Goal: Information Seeking & Learning: Learn about a topic

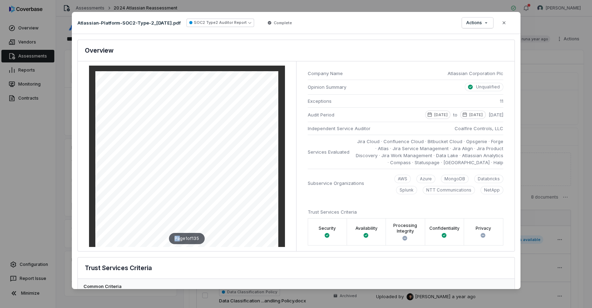
click at [207, 238] on div "Page 1 of 135" at bounding box center [187, 156] width 196 height 181
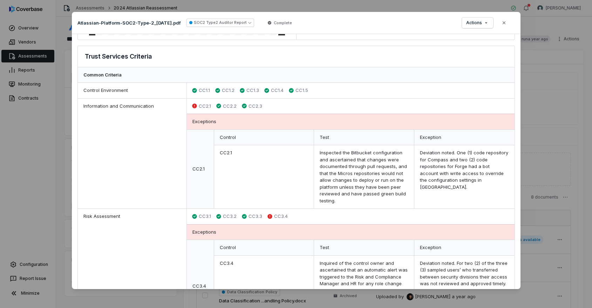
scroll to position [213, 0]
click at [504, 25] on icon "button" at bounding box center [504, 23] width 6 height 6
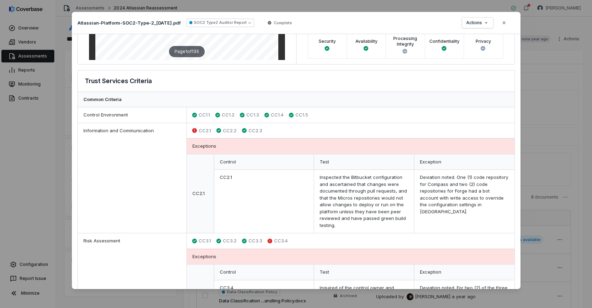
scroll to position [205, 0]
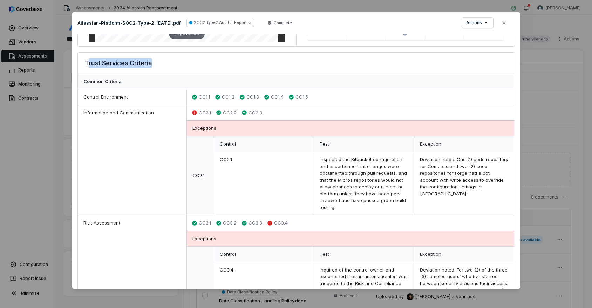
drag, startPoint x: 87, startPoint y: 62, endPoint x: 175, endPoint y: 62, distance: 88.6
click at [175, 62] on div "Trust Services Criteria" at bounding box center [296, 63] width 436 height 21
click at [183, 75] on div "Common Criteria" at bounding box center [296, 82] width 436 height 16
drag, startPoint x: 191, startPoint y: 124, endPoint x: 242, endPoint y: 130, distance: 51.9
click at [242, 130] on div "Exceptions" at bounding box center [351, 128] width 328 height 16
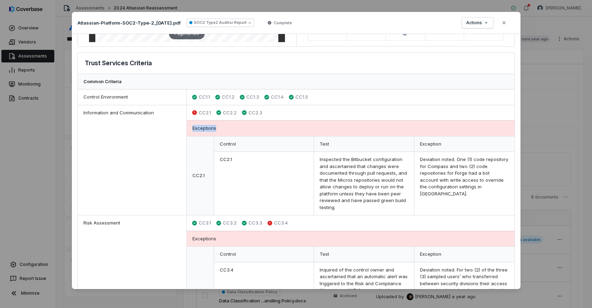
click at [242, 130] on div "Exceptions" at bounding box center [351, 128] width 328 height 16
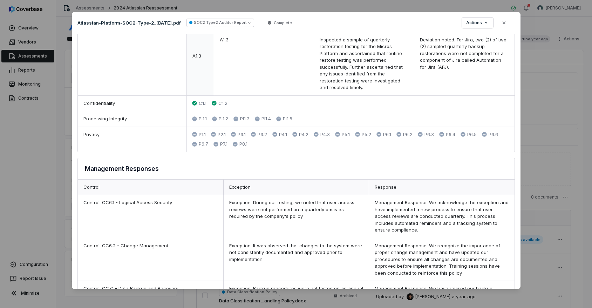
scroll to position [1407, 0]
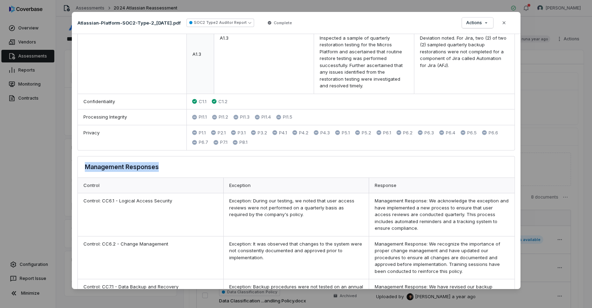
drag, startPoint x: 84, startPoint y: 166, endPoint x: 192, endPoint y: 173, distance: 107.7
click at [192, 173] on div "Management Responses" at bounding box center [296, 166] width 436 height 21
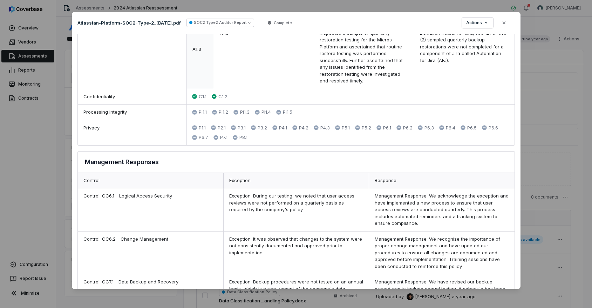
scroll to position [1413, 0]
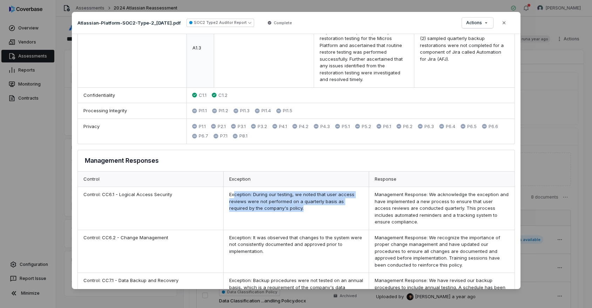
drag, startPoint x: 232, startPoint y: 194, endPoint x: 278, endPoint y: 213, distance: 49.9
click at [278, 213] on div "Exception: During our testing, we noted that user access reviews were not perfo…" at bounding box center [295, 208] width 145 height 43
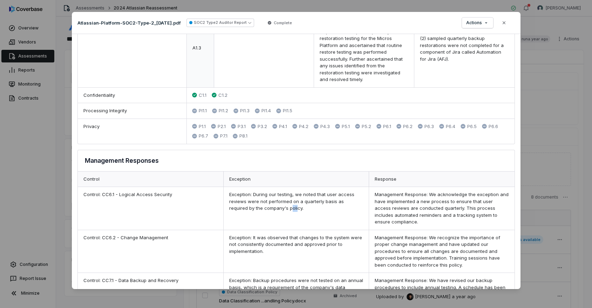
drag, startPoint x: 270, startPoint y: 209, endPoint x: 275, endPoint y: 211, distance: 5.0
click at [275, 211] on div "Exception: During our testing, we noted that user access reviews were not perfo…" at bounding box center [295, 208] width 145 height 43
click at [292, 223] on div "Exception: During our testing, we noted that user access reviews were not perfo…" at bounding box center [295, 208] width 145 height 43
click at [263, 208] on div "Exception: During our testing, we noted that user access reviews were not perfo…" at bounding box center [295, 208] width 145 height 43
drag, startPoint x: 252, startPoint y: 201, endPoint x: 307, endPoint y: 205, distance: 55.5
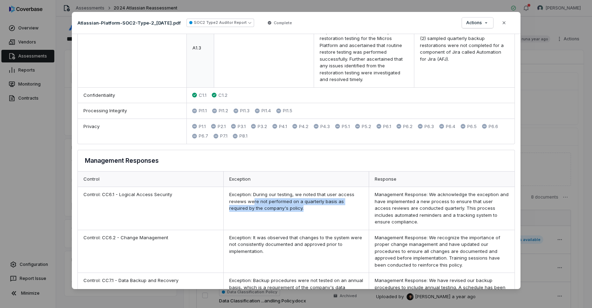
click at [307, 205] on div "Exception: During our testing, we noted that user access reviews were not perfo…" at bounding box center [295, 208] width 145 height 43
click at [297, 201] on div "Exception: During our testing, we noted that user access reviews were not perfo…" at bounding box center [295, 208] width 145 height 43
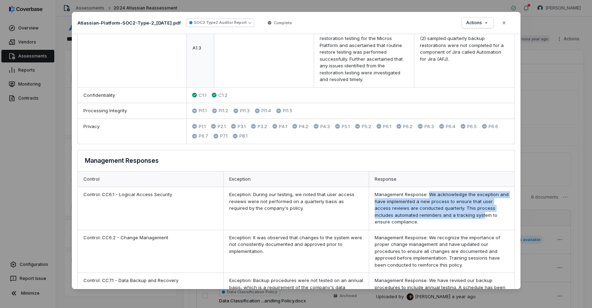
drag, startPoint x: 425, startPoint y: 194, endPoint x: 461, endPoint y: 217, distance: 42.9
click at [461, 217] on div "Management Response: We acknowledge the exception and have implemented a new pr…" at bounding box center [440, 208] width 145 height 43
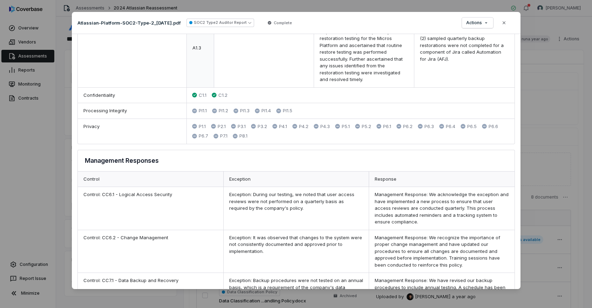
click at [461, 216] on div "Management Response: We acknowledge the exception and have implemented a new pr…" at bounding box center [440, 208] width 145 height 43
click at [428, 202] on div "Management Response: We acknowledge the exception and have implemented a new pr…" at bounding box center [440, 208] width 145 height 43
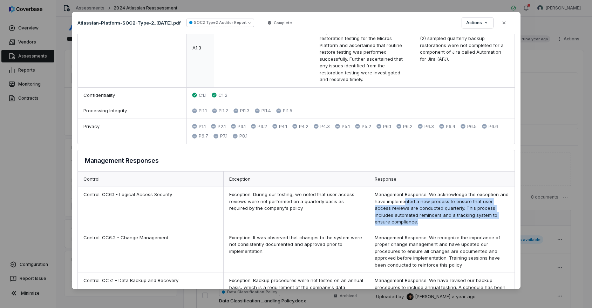
drag, startPoint x: 401, startPoint y: 202, endPoint x: 412, endPoint y: 224, distance: 24.3
click at [412, 224] on div "Management Response: We acknowledge the exception and have implemented a new pr…" at bounding box center [440, 208] width 145 height 43
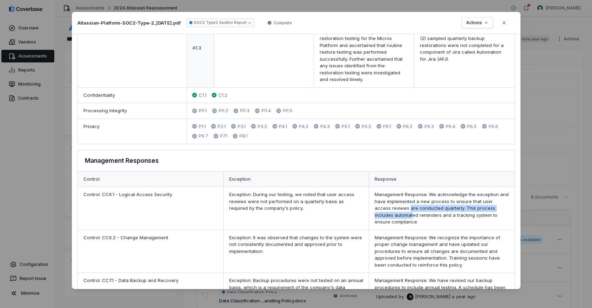
click at [391, 212] on div "Management Response: We acknowledge the exception and have implemented a new pr…" at bounding box center [440, 208] width 145 height 43
click at [320, 216] on div "Exception: During our testing, we noted that user access reviews were not perfo…" at bounding box center [295, 208] width 145 height 43
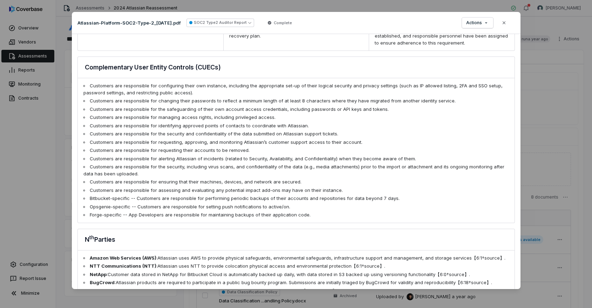
scroll to position [1672, 0]
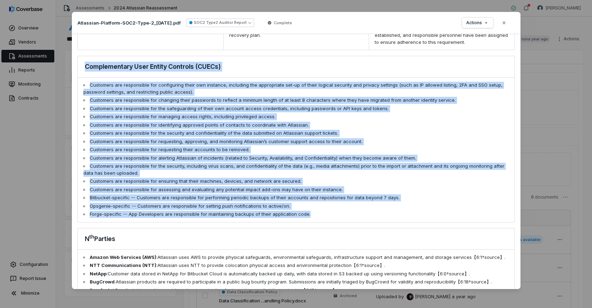
drag, startPoint x: 84, startPoint y: 65, endPoint x: 325, endPoint y: 217, distance: 284.6
click at [325, 217] on div "Complementary User Entity Controls (CUECs) Customers are responsible for config…" at bounding box center [295, 139] width 437 height 166
click at [325, 217] on li "Forge-specific -- App Developers are responsible for maintaining backups of the…" at bounding box center [295, 214] width 425 height 7
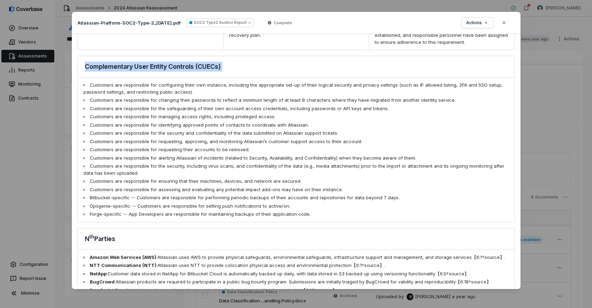
drag, startPoint x: 84, startPoint y: 64, endPoint x: 227, endPoint y: 82, distance: 144.0
click at [227, 82] on div "Complementary User Entity Controls (CUECs) Customers are responsible for config…" at bounding box center [295, 139] width 437 height 166
click at [200, 93] on li "Customers are responsible for configuring their own instance, including the app…" at bounding box center [295, 89] width 425 height 14
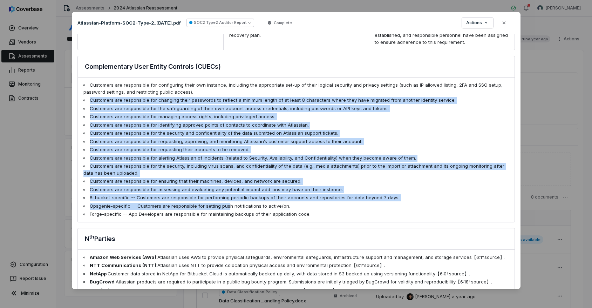
drag, startPoint x: 90, startPoint y: 97, endPoint x: 225, endPoint y: 207, distance: 174.3
click at [225, 207] on ul "Customers are responsible for configuring their own instance, including the app…" at bounding box center [296, 149] width 436 height 144
click at [188, 189] on li "Customers are responsible for assessing and evaluating any potential impact add…" at bounding box center [295, 189] width 425 height 7
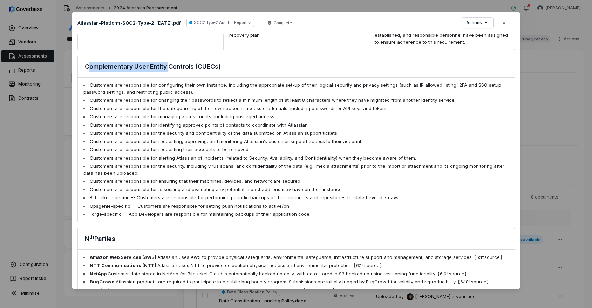
drag, startPoint x: 89, startPoint y: 67, endPoint x: 170, endPoint y: 64, distance: 80.9
click at [170, 64] on h3 "Complementary User Entity Controls (CUECs)" at bounding box center [153, 67] width 136 height 10
click at [139, 68] on h3 "Complementary User Entity Controls (CUECs)" at bounding box center [153, 67] width 136 height 10
drag, startPoint x: 138, startPoint y: 67, endPoint x: 264, endPoint y: 62, distance: 126.2
click at [264, 62] on div "Complementary User Entity Controls (CUECs)" at bounding box center [296, 66] width 436 height 21
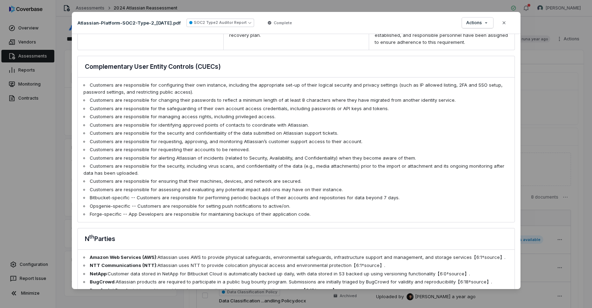
click at [261, 62] on div "Complementary User Entity Controls (CUECs)" at bounding box center [296, 66] width 436 height 21
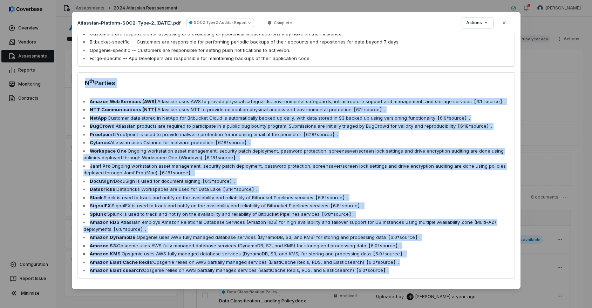
drag, startPoint x: 83, startPoint y: 82, endPoint x: 409, endPoint y: 277, distance: 380.0
click at [409, 277] on div "N th Parties Amazon Web Services (AWS) : Atlassian uses AWS to provide physical…" at bounding box center [295, 175] width 437 height 206
click at [404, 271] on li "Amazon Elasticsearch : Opsgenie relies on AWS partially managed services (Elast…" at bounding box center [295, 270] width 425 height 7
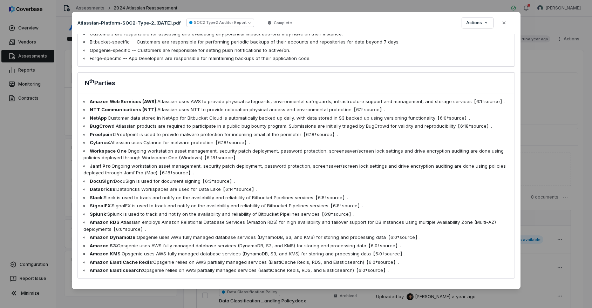
drag, startPoint x: 86, startPoint y: 82, endPoint x: 130, endPoint y: 87, distance: 44.4
click at [130, 87] on div "N th Parties" at bounding box center [296, 83] width 436 height 21
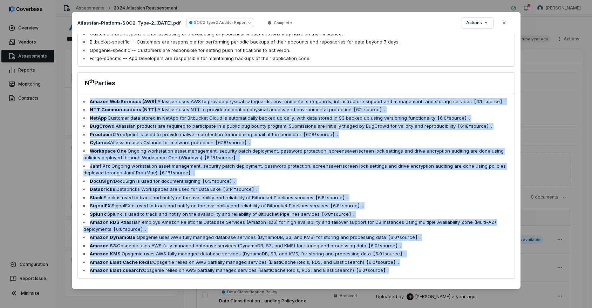
drag, startPoint x: 89, startPoint y: 101, endPoint x: 430, endPoint y: 268, distance: 380.2
click at [430, 267] on ul "Amazon Web Services (AWS) : Atlassian uses AWS to provide physical safeguards, …" at bounding box center [296, 186] width 436 height 184
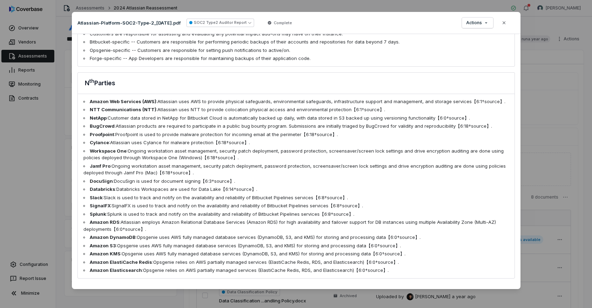
click at [430, 268] on li "Amazon Elasticsearch : Opsgenie relies on AWS partially managed services (Elast…" at bounding box center [295, 270] width 425 height 7
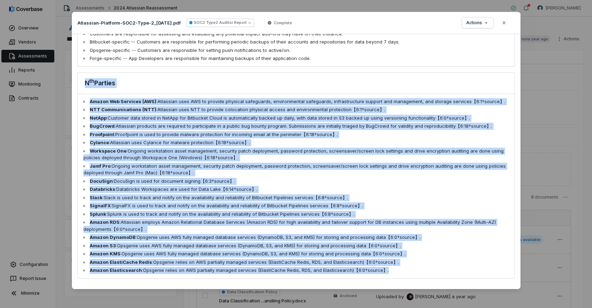
drag, startPoint x: 429, startPoint y: 267, endPoint x: 74, endPoint y: 83, distance: 399.7
click at [76, 85] on div "SOC2 Type 2 Analysis Document: Atlassian-Platform-SOC2-Type-2_30-Sep-2021.pdf O…" at bounding box center [296, 161] width 448 height 255
click at [107, 91] on div "N th Parties" at bounding box center [296, 83] width 436 height 21
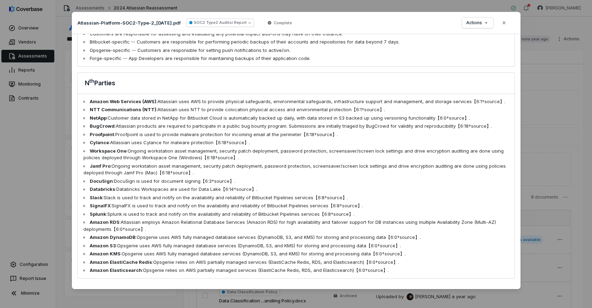
click at [89, 100] on li "Amazon Web Services (AWS) : Atlassian uses AWS to provide physical safeguards, …" at bounding box center [295, 101] width 425 height 7
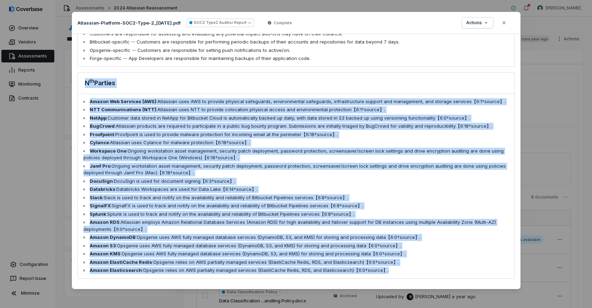
scroll to position [1828, 0]
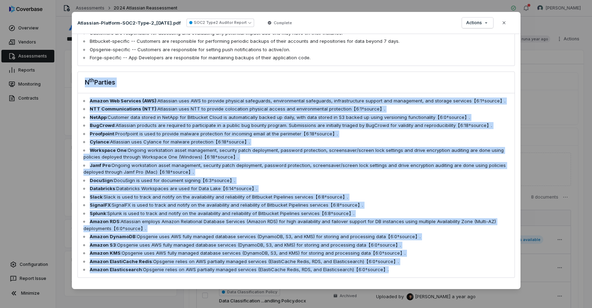
drag, startPoint x: 82, startPoint y: 82, endPoint x: 395, endPoint y: 289, distance: 375.1
click at [395, 289] on div "Document Preview Atlassian-Platform-SOC2-Type-2_30-Sep-2021.pdf SOC2 Type2 Audi…" at bounding box center [296, 154] width 592 height 306
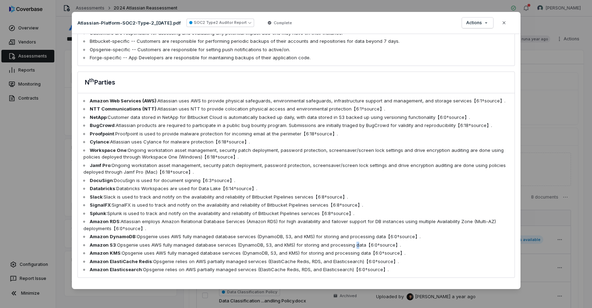
click at [351, 244] on li "Amazon S3 : Opsgenie uses AWS fully managed database services (DynamoDB, S3, an…" at bounding box center [295, 244] width 425 height 7
click at [507, 21] on button "Close" at bounding box center [503, 22] width 15 height 15
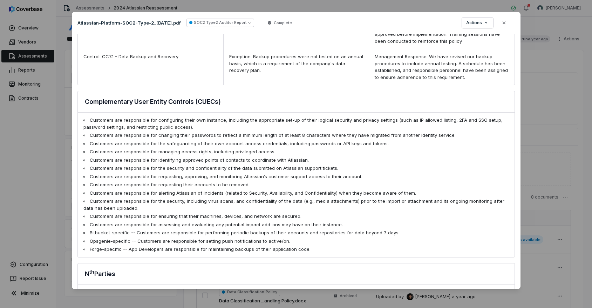
scroll to position [1638, 0]
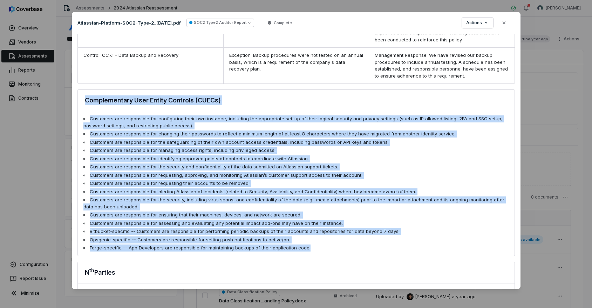
drag, startPoint x: 83, startPoint y: 103, endPoint x: 353, endPoint y: 247, distance: 306.4
click at [353, 247] on div "Complementary User Entity Controls (CUECs) Customers are responsible for config…" at bounding box center [295, 172] width 437 height 166
click at [353, 247] on li "Forge-specific -- App Developers are responsible for maintaining backups of the…" at bounding box center [295, 247] width 425 height 7
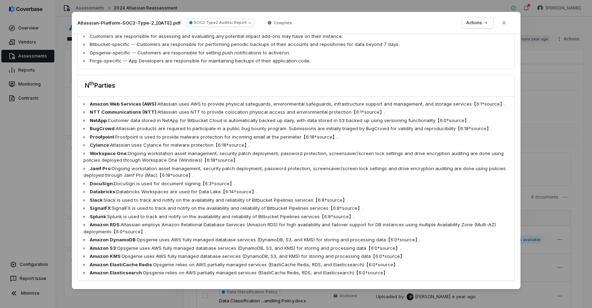
scroll to position [1828, 0]
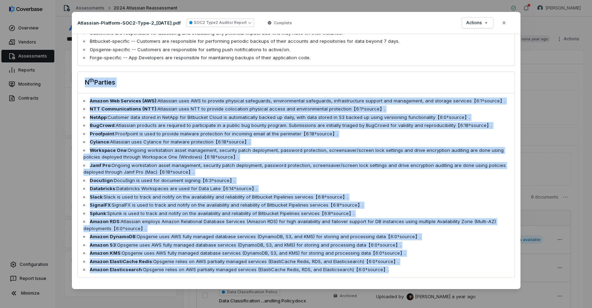
drag, startPoint x: 82, startPoint y: 82, endPoint x: 388, endPoint y: 276, distance: 362.1
click at [388, 276] on div "N th Parties Amazon Web Services (AWS) : Atlassian uses AWS to provide physical…" at bounding box center [295, 174] width 437 height 206
click at [382, 268] on li "Amazon Elasticsearch : Opsgenie relies on AWS partially managed services (Elast…" at bounding box center [295, 269] width 425 height 7
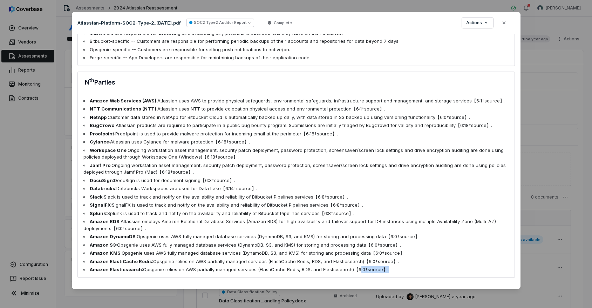
drag, startPoint x: 386, startPoint y: 270, endPoint x: 355, endPoint y: 268, distance: 31.6
click at [355, 268] on li "Amazon Elasticsearch : Opsgenie relies on AWS partially managed services (Elast…" at bounding box center [295, 269] width 425 height 7
click at [270, 255] on li "Amazon KMS : Opsgenie uses AWS fully managed database services (DynamoDB, S3, a…" at bounding box center [295, 252] width 425 height 7
click at [506, 23] on button "Close" at bounding box center [503, 22] width 15 height 15
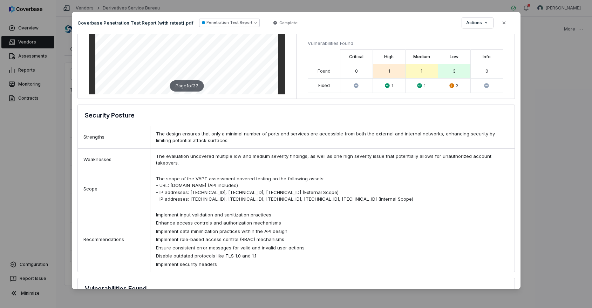
scroll to position [118, 0]
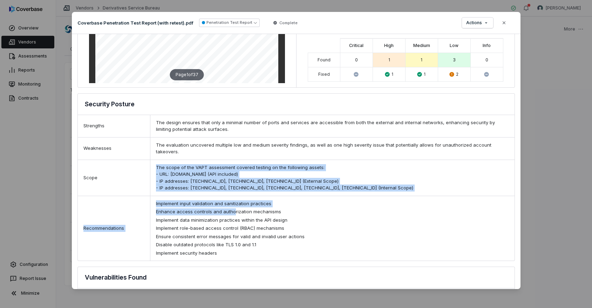
drag, startPoint x: 157, startPoint y: 159, endPoint x: 232, endPoint y: 205, distance: 88.1
click at [232, 205] on div "Security Posture Strengths The design ensures that only a minimal number of por…" at bounding box center [295, 177] width 437 height 168
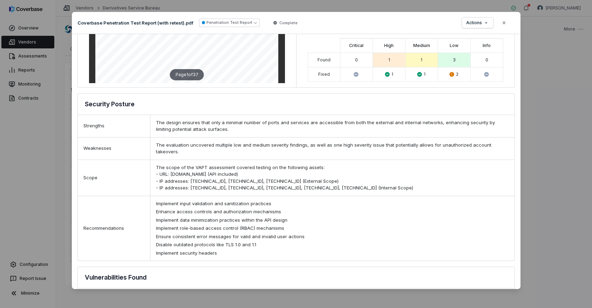
click at [207, 177] on div "The scope of the VAPT assessment covered testing on the following assets: - URL…" at bounding box center [332, 178] width 364 height 36
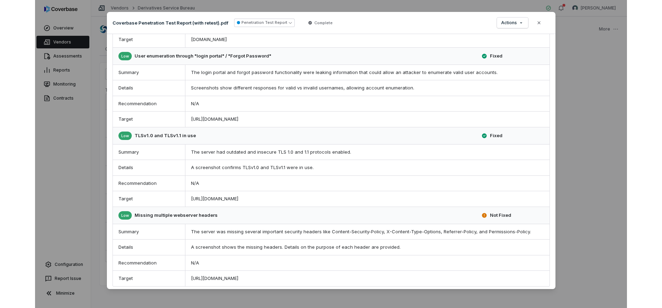
scroll to position [526, 0]
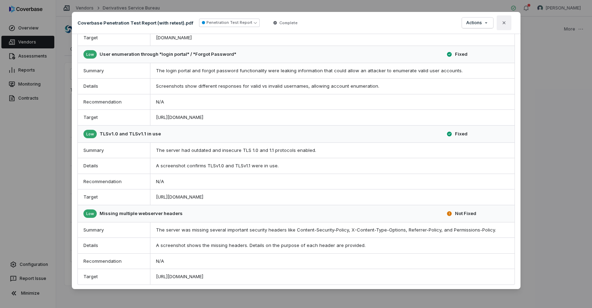
click at [503, 23] on icon "button" at bounding box center [504, 23] width 6 height 6
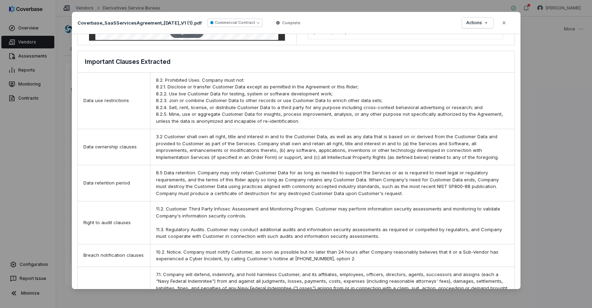
scroll to position [285, 0]
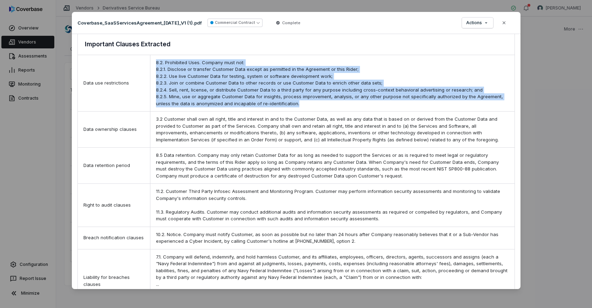
drag, startPoint x: 154, startPoint y: 63, endPoint x: 322, endPoint y: 110, distance: 174.6
click at [322, 110] on div "8.2. Prohibited Uses. Company must not: 8.2.1. Disclose or transfer Customer Da…" at bounding box center [332, 83] width 364 height 56
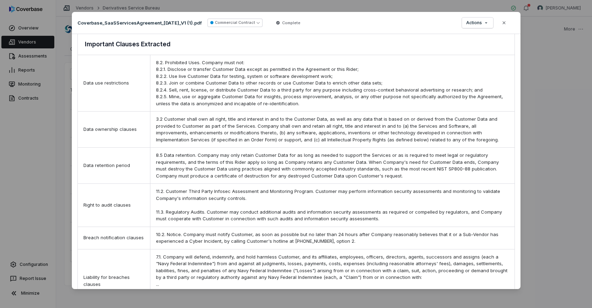
click at [318, 108] on div "8.2. Prohibited Uses. Company must not: 8.2.1. Disclose or transfer Customer Da…" at bounding box center [332, 83] width 364 height 56
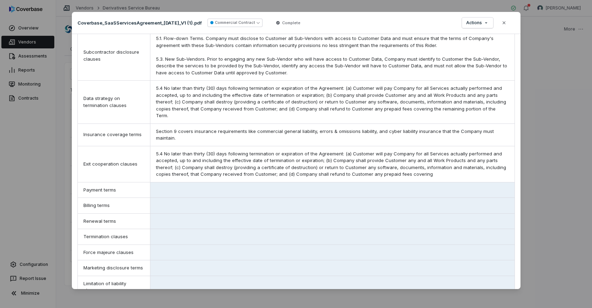
scroll to position [661, 0]
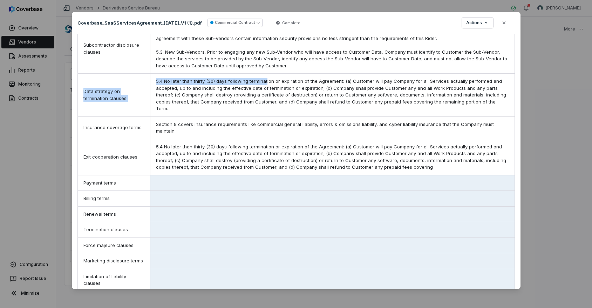
drag, startPoint x: 132, startPoint y: 79, endPoint x: 289, endPoint y: 82, distance: 156.6
click at [274, 82] on div "Data strategy on termination clauses 5.4 No later than thirty (30) days followi…" at bounding box center [296, 95] width 436 height 43
click at [289, 82] on div "5.4 No later than thirty (30) days following termination or expiration of the A…" at bounding box center [332, 95] width 364 height 43
click at [503, 25] on icon "button" at bounding box center [504, 23] width 6 height 6
